Goal: Task Accomplishment & Management: Use online tool/utility

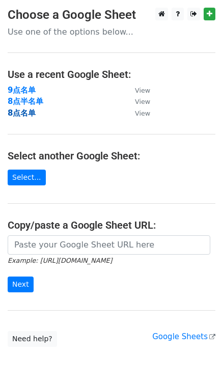
click at [22, 113] on strong "8点名单" at bounding box center [22, 112] width 28 height 9
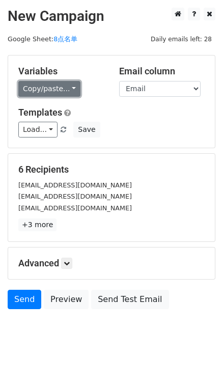
click at [64, 85] on link "Copy/paste..." at bounding box center [49, 89] width 62 height 16
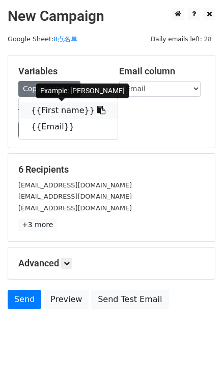
click at [97, 107] on icon at bounding box center [101, 110] width 8 height 8
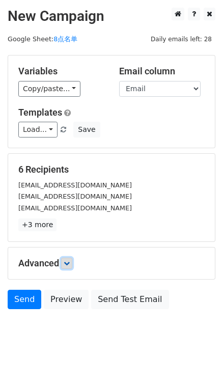
click at [70, 262] on icon at bounding box center [67, 263] width 6 height 6
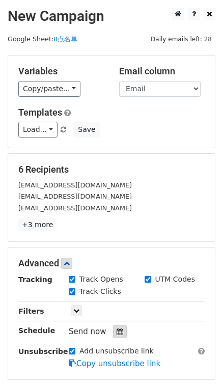
click at [116, 328] on icon at bounding box center [119, 331] width 7 height 7
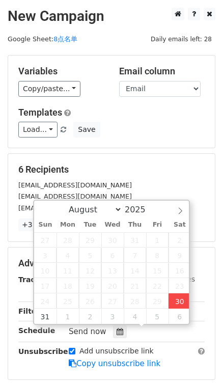
type input "2025-08-30 18:42"
type input "06"
type input "42"
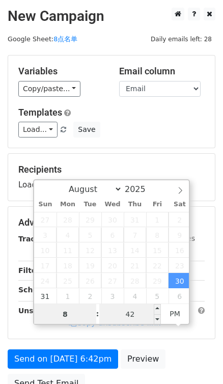
type input "8"
type input "2025-08-30 20:42"
type input "08"
click at [128, 312] on input "42" at bounding box center [130, 314] width 62 height 20
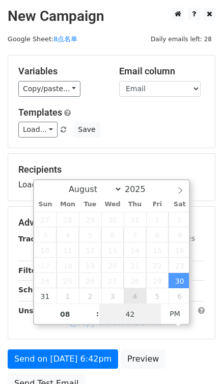
type input "0"
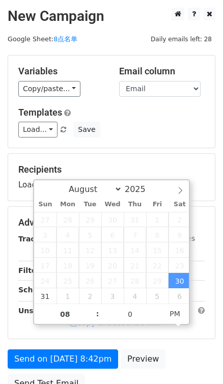
type input "2025-08-30 20:00"
click at [154, 149] on form "Variables Copy/paste... {{First name}} {{Email}} Email column First name Email …" at bounding box center [112, 226] width 208 height 343
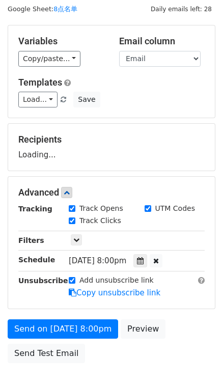
scroll to position [46, 0]
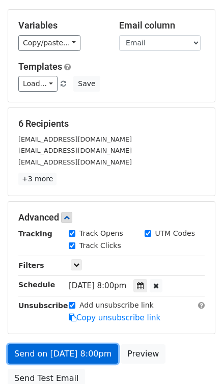
click at [87, 352] on link "Send on Aug 30 at 8:00pm" at bounding box center [63, 353] width 110 height 19
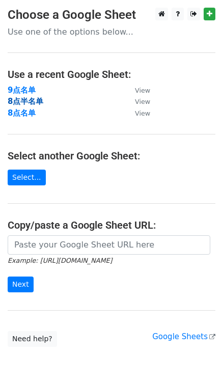
click at [31, 101] on strong "8点半名单" at bounding box center [26, 101] width 36 height 9
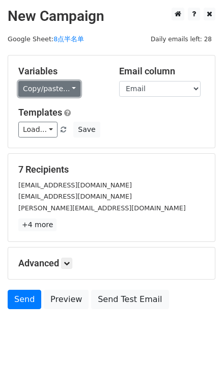
click at [65, 84] on link "Copy/paste..." at bounding box center [49, 89] width 62 height 16
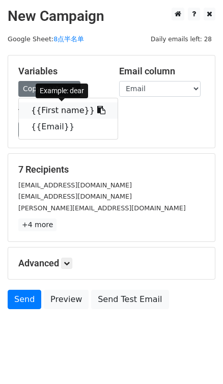
click at [97, 106] on icon at bounding box center [101, 110] width 8 height 8
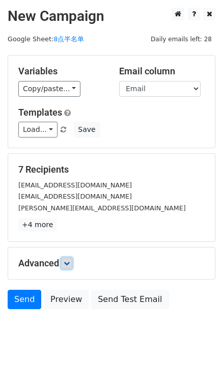
click at [70, 263] on icon at bounding box center [67, 263] width 6 height 6
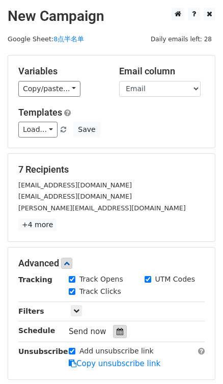
click at [119, 333] on icon at bounding box center [119, 331] width 7 height 7
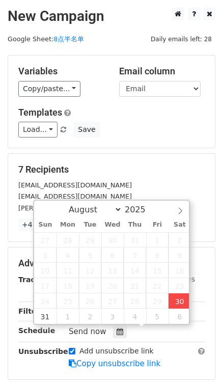
type input "[DATE] 18:43"
type input "06"
type input "43"
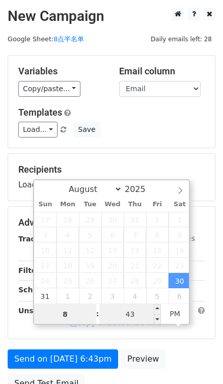
type input "8"
type input "2025-08-30 20:43"
type input "08"
click at [145, 311] on input "43" at bounding box center [130, 314] width 62 height 20
type input "30"
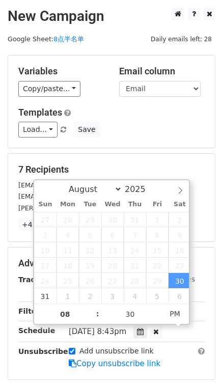
type input "2025-08-30 20:30"
click at [153, 135] on div "Load... No templates saved Save" at bounding box center [111, 130] width 201 height 16
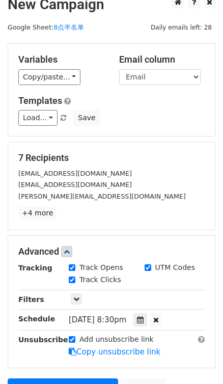
scroll to position [135, 0]
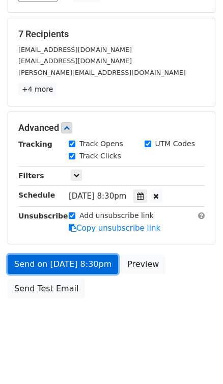
click at [76, 264] on link "Send on Aug 30 at 8:30pm" at bounding box center [63, 263] width 110 height 19
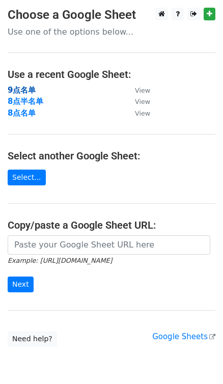
click at [16, 89] on strong "9点名单" at bounding box center [22, 89] width 28 height 9
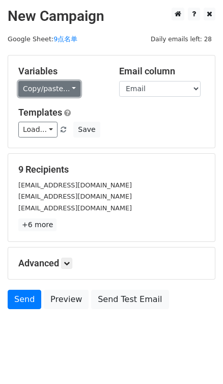
click at [70, 92] on link "Copy/paste..." at bounding box center [49, 89] width 62 height 16
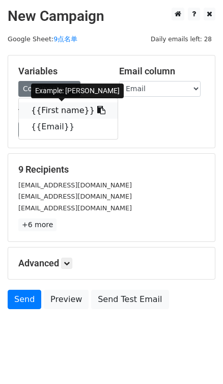
click at [97, 109] on icon at bounding box center [101, 110] width 8 height 8
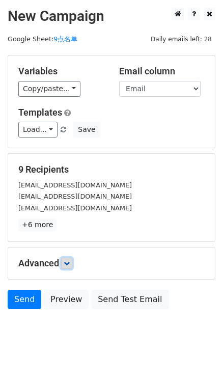
click at [67, 262] on icon at bounding box center [67, 263] width 6 height 6
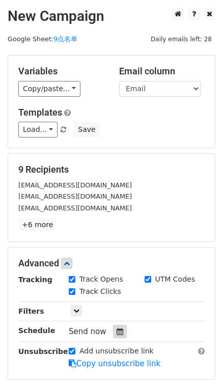
click at [116, 331] on icon at bounding box center [119, 331] width 7 height 7
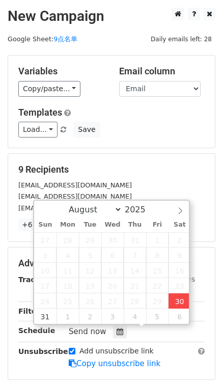
type input "[DATE] 18:43"
type input "06"
type input "43"
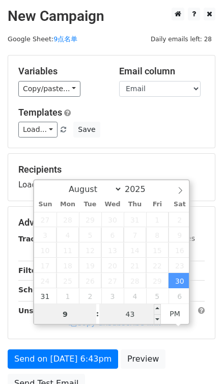
type input "9"
type input "[DATE] 21:43"
type input "09"
click at [124, 316] on input "43" at bounding box center [130, 314] width 62 height 20
type input "0"
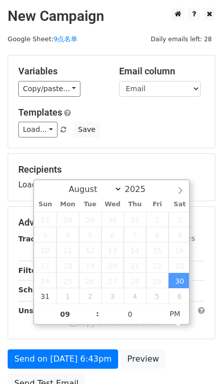
type input "[DATE] 21:00"
click at [159, 136] on div "Load... No templates saved Save" at bounding box center [111, 130] width 201 height 16
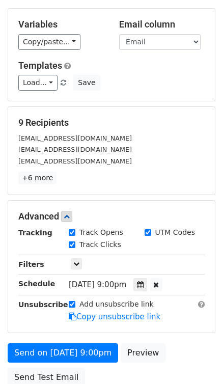
scroll to position [135, 0]
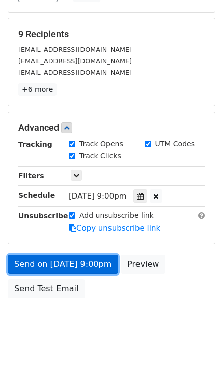
click at [92, 264] on link "Send on [DATE] 9:00pm" at bounding box center [63, 263] width 110 height 19
